Goal: Information Seeking & Learning: Learn about a topic

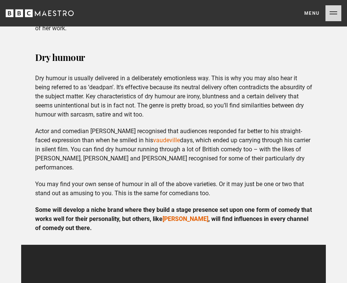
scroll to position [1582, 0]
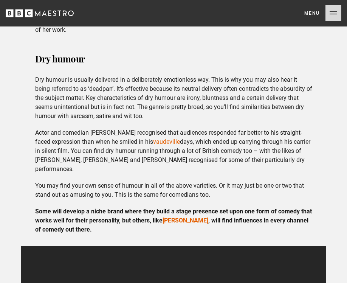
click at [89, 108] on div "Dry humour Dry humour is usually delivered in a deliberately emotionless way. T…" at bounding box center [173, 141] width 289 height 184
